Goal: Browse casually

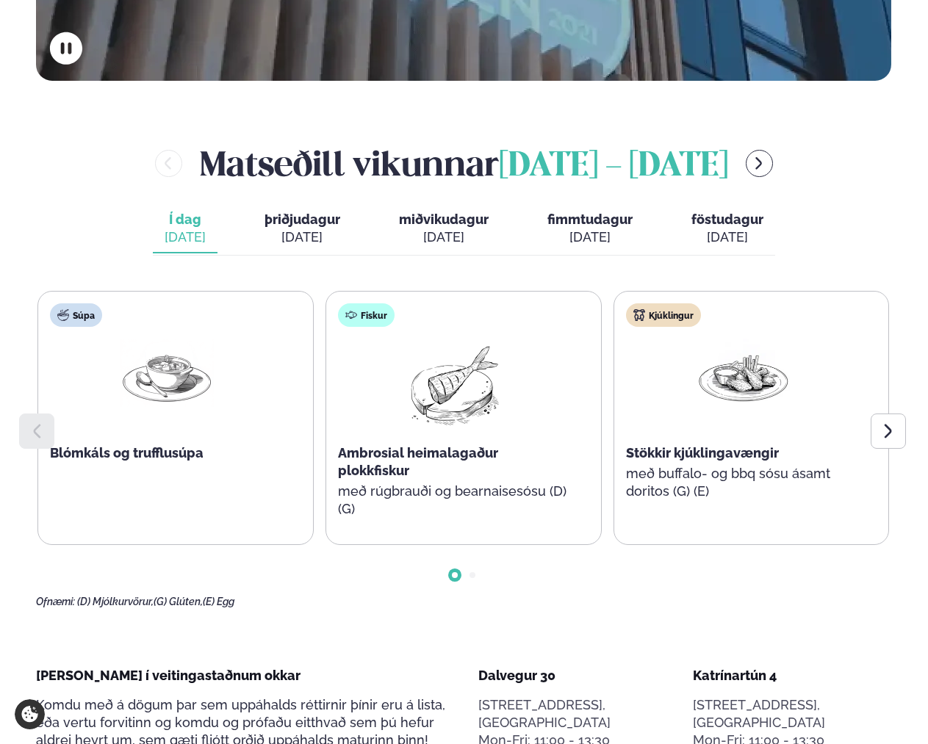
scroll to position [588, 0]
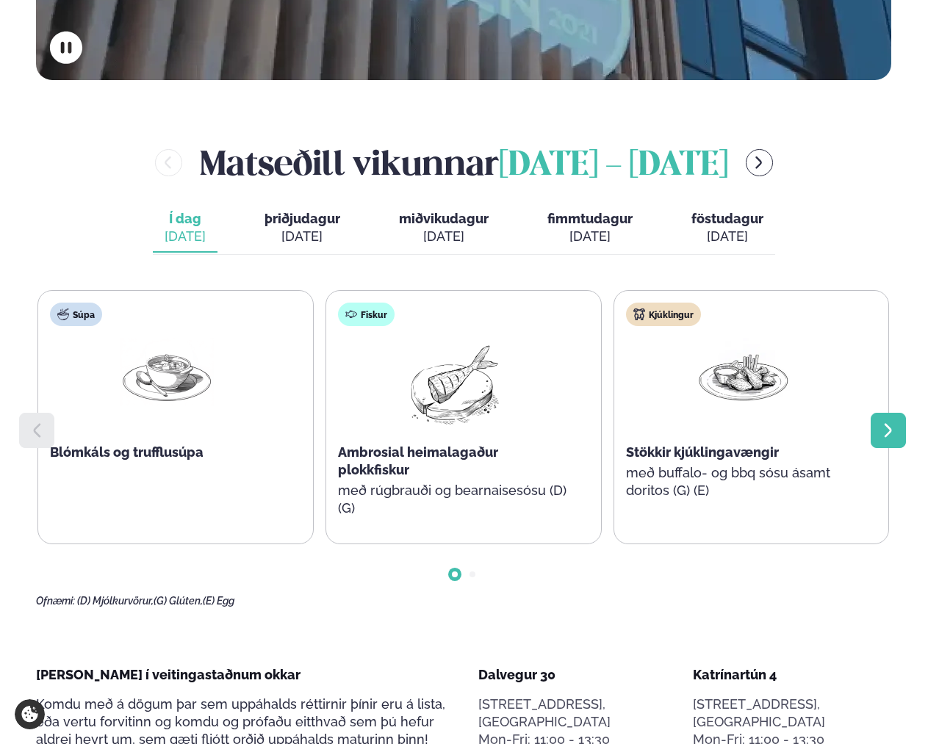
click at [892, 422] on icon at bounding box center [888, 431] width 18 height 18
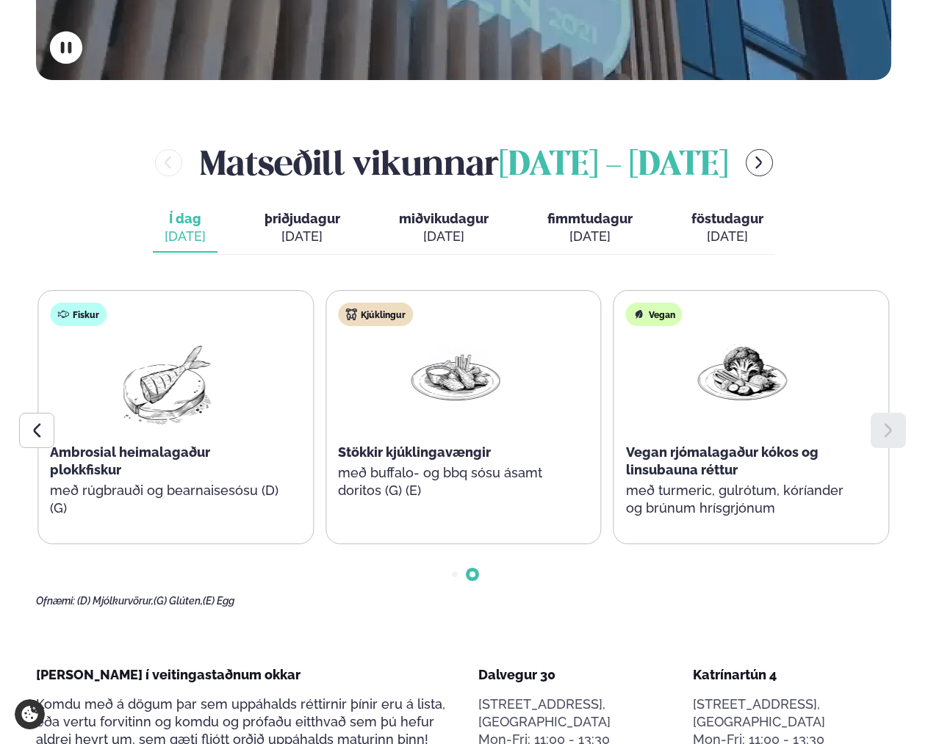
click at [892, 422] on icon at bounding box center [888, 431] width 18 height 18
click at [35, 422] on icon at bounding box center [37, 431] width 18 height 18
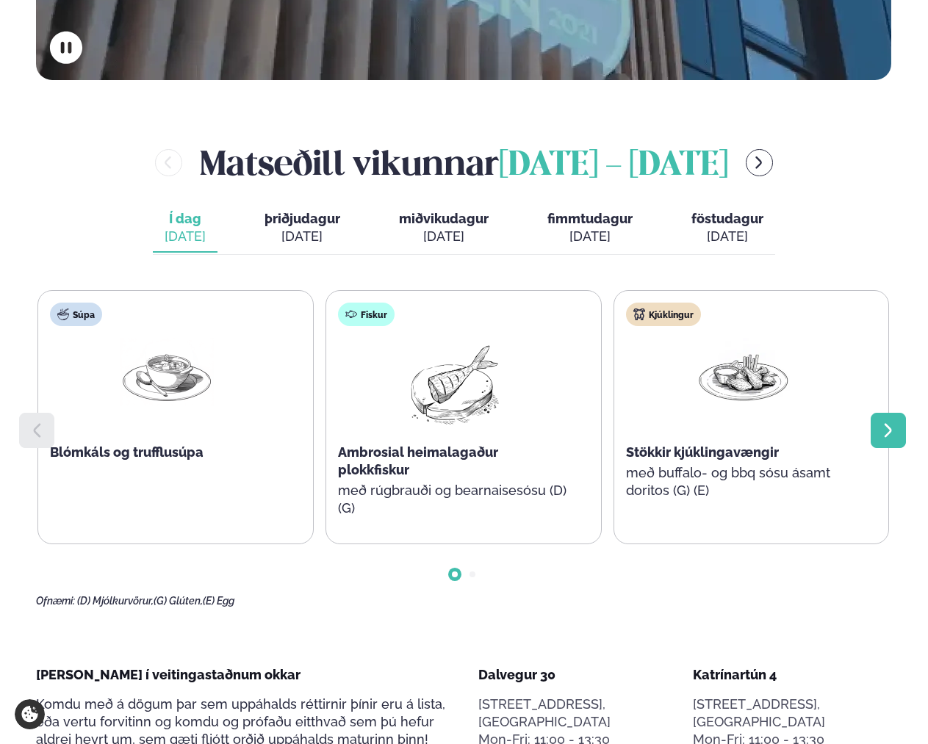
click at [883, 422] on icon at bounding box center [888, 431] width 18 height 18
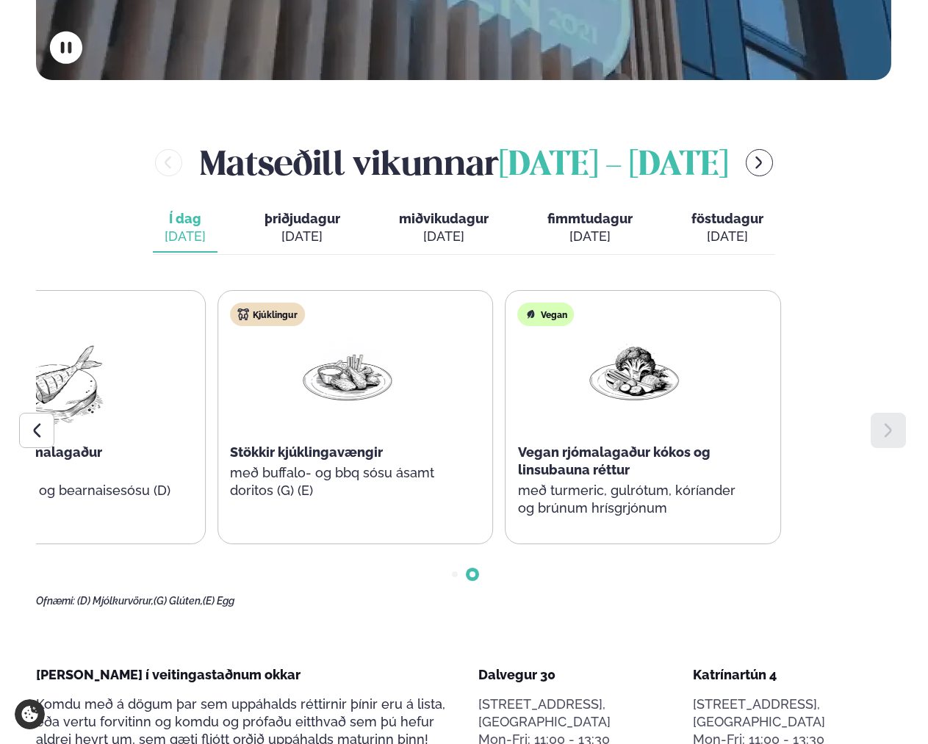
click at [471, 413] on div "Súpa Blómkáls og trufflusúpa Fiskur Ambrosial heimalagaður plokkfiskur með rúgb…" at bounding box center [67, 417] width 851 height 254
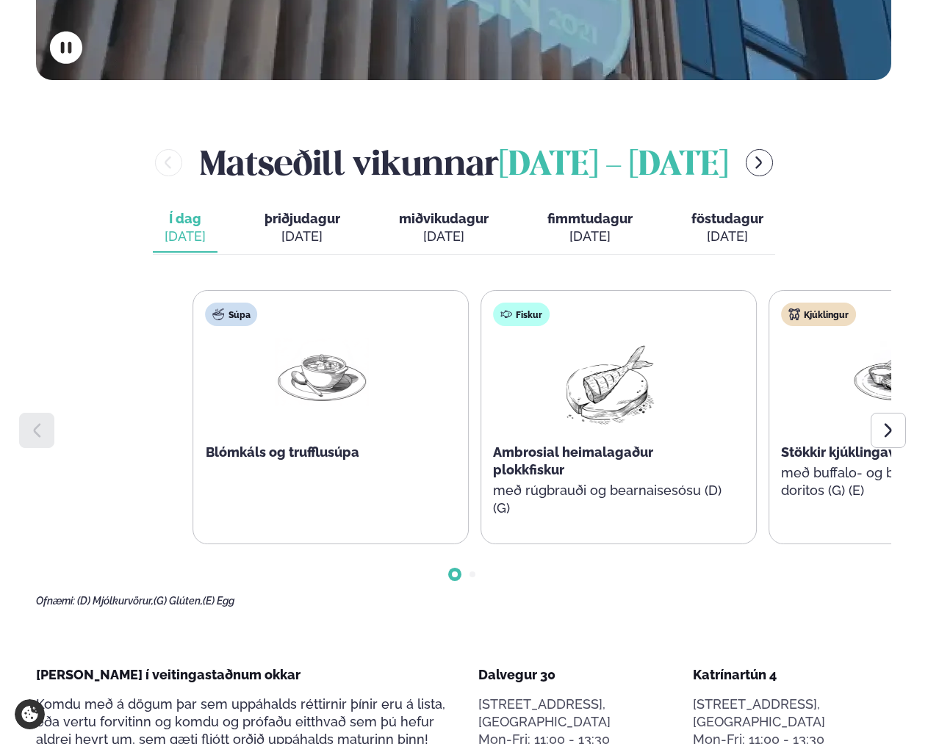
click at [659, 460] on div "Súpa Blómkáls og trufflusúpa Fiskur Ambrosial heimalagaður plokkfiskur með rúgb…" at bounding box center [618, 417] width 851 height 254
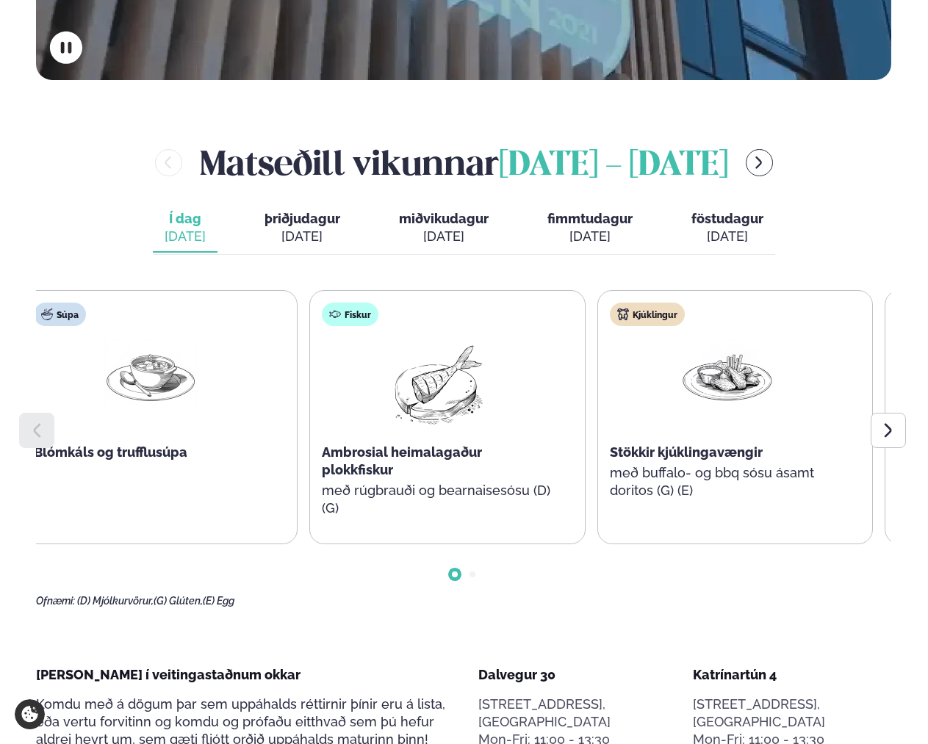
click at [679, 377] on div at bounding box center [726, 385] width 94 height 94
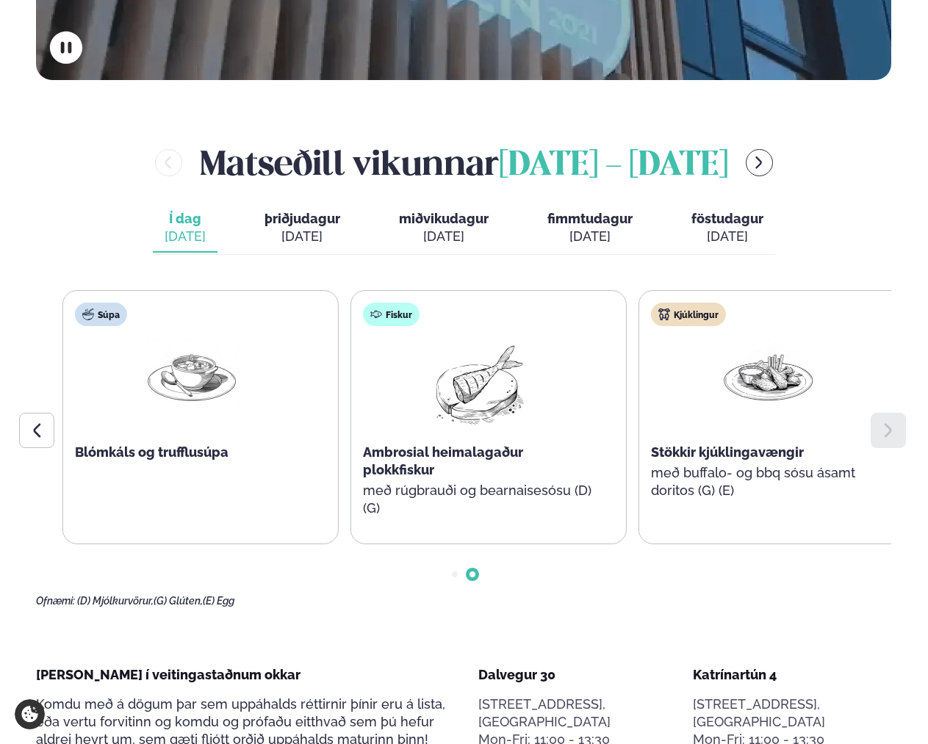
click at [687, 483] on div "Kjúklingur Stökkir kjúklingavængir með buffalo- og bbq sósu ásamt doritos (G) (…" at bounding box center [767, 408] width 257 height 235
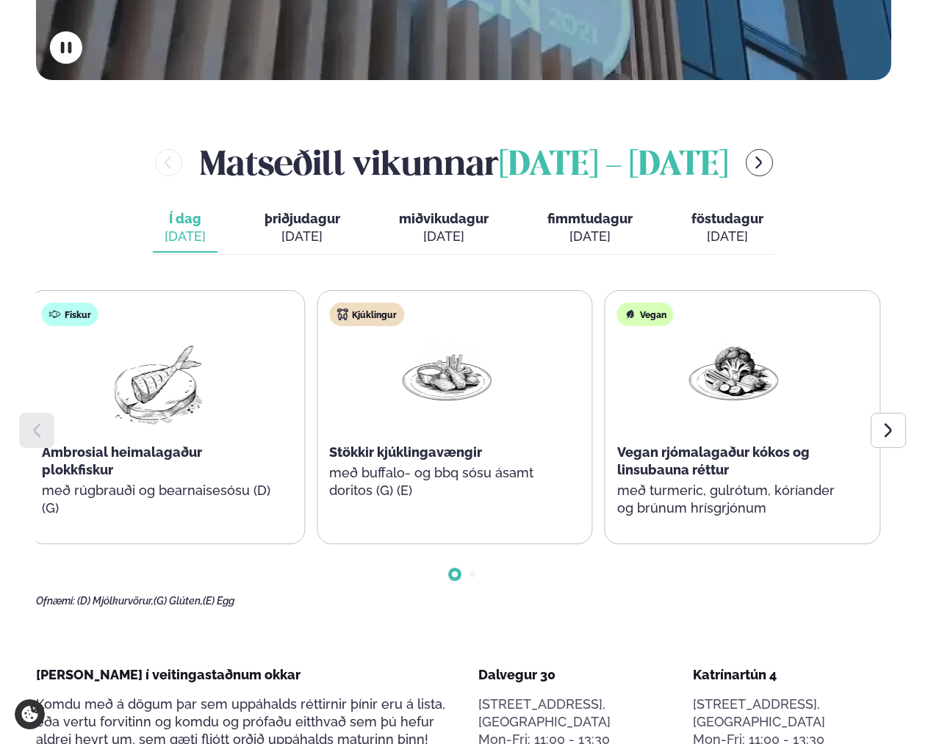
click at [193, 378] on div "Fiskur Ambrosial heimalagaður plokkfiskur með rúgbrauði og bearnaisesósu (D) (G)" at bounding box center [158, 417] width 257 height 253
